Goal: Find specific page/section: Find specific page/section

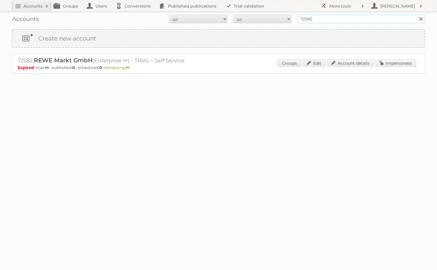
click at [324, 20] on input "72582" at bounding box center [361, 19] width 128 height 9
type input "n"
type input "ikea"
click at [349, 15] on input "Search" at bounding box center [420, 19] width 9 height 9
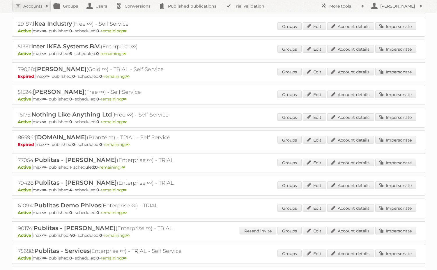
scroll to position [203, 0]
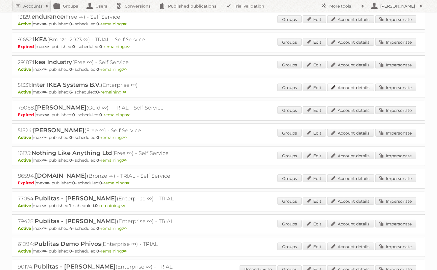
click at [365, 85] on link "Account details" at bounding box center [350, 88] width 47 height 8
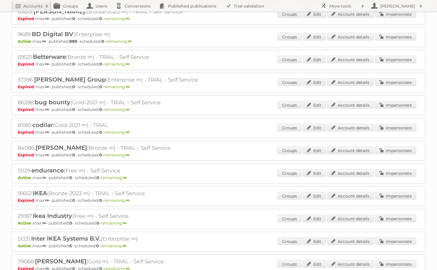
scroll to position [0, 0]
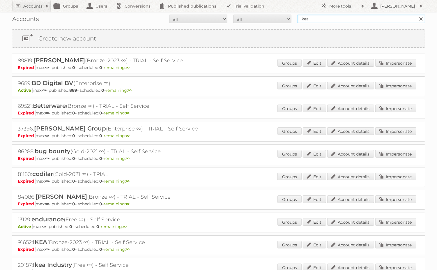
click at [324, 22] on input "ikea" at bounding box center [361, 19] width 128 height 9
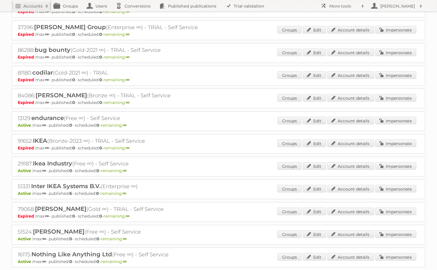
scroll to position [107, 0]
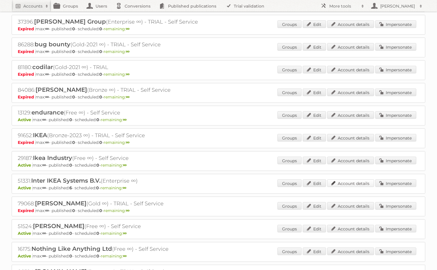
click at [360, 183] on link "Account details" at bounding box center [350, 183] width 47 height 8
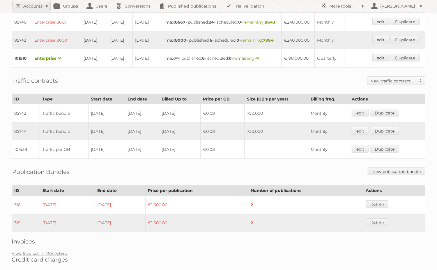
scroll to position [343, 0]
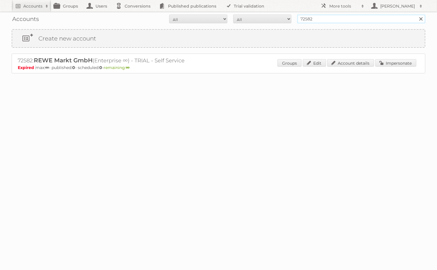
click at [335, 20] on input "72582" at bounding box center [361, 19] width 128 height 9
click at [335, 19] on input "72582" at bounding box center [361, 19] width 128 height 9
type input "netto marken"
click at [416, 15] on input "Search" at bounding box center [420, 19] width 9 height 9
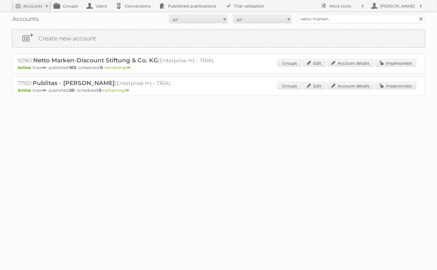
click at [27, 61] on h2 "92961: Netto Marken-Discount Stiftung & Co. KG (Enterprise ∞) - TRIAL" at bounding box center [120, 61] width 204 height 8
copy h2 "92961"
